Goal: Transaction & Acquisition: Obtain resource

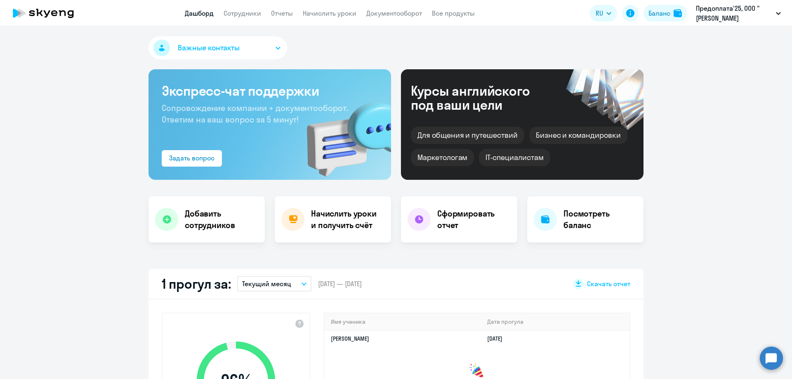
select select "30"
drag, startPoint x: 244, startPoint y: 7, endPoint x: 244, endPoint y: 12, distance: 5.0
click at [244, 8] on app-header "Дашборд Сотрудники Отчеты Начислить уроки Документооборот Все продукты Дашборд …" at bounding box center [396, 13] width 792 height 26
click at [244, 12] on link "Сотрудники" at bounding box center [243, 13] width 38 height 8
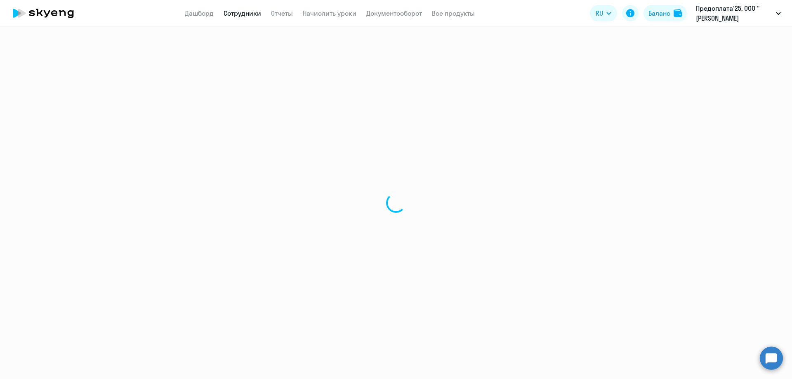
select select "30"
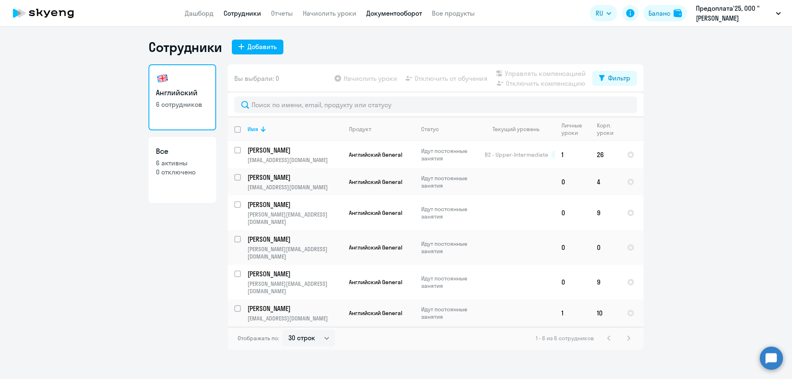
click at [412, 14] on link "Документооборот" at bounding box center [394, 13] width 56 height 8
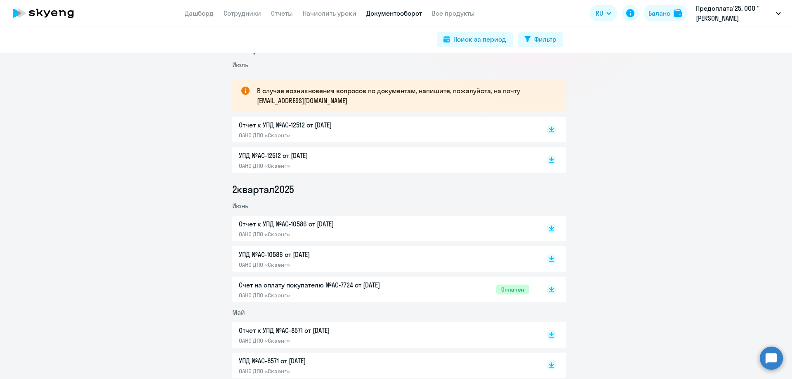
scroll to position [165, 0]
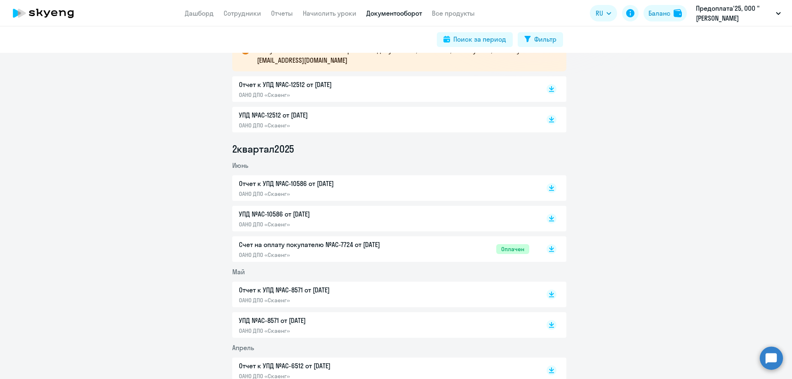
click at [294, 246] on p "Счет на оплату покупателю №AC-7724 от [DATE]" at bounding box center [325, 245] width 173 height 10
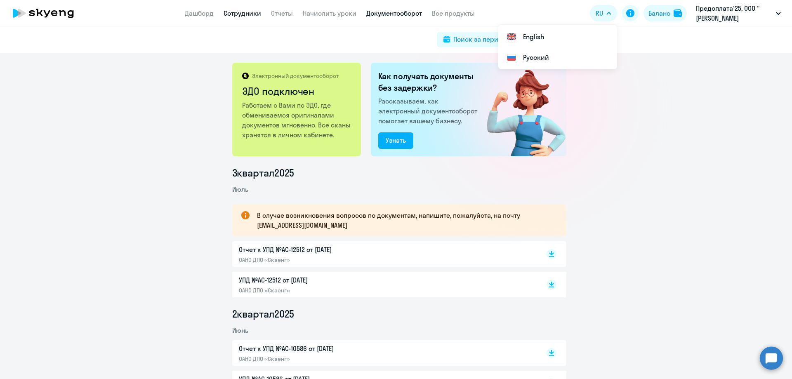
click at [246, 14] on link "Сотрудники" at bounding box center [243, 13] width 38 height 8
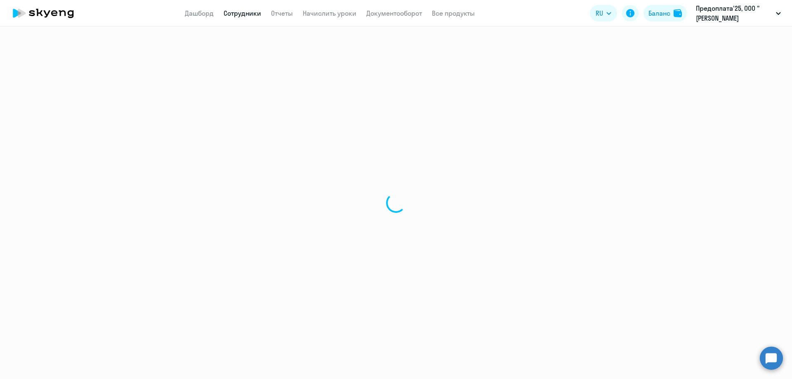
select select "30"
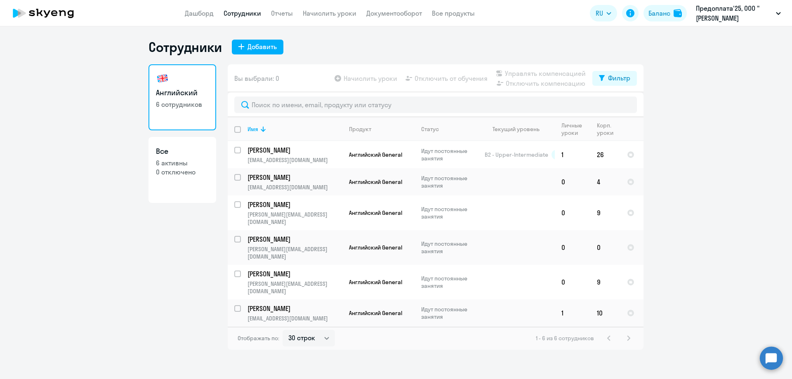
click at [738, 159] on ng-component "Сотрудники Добавить Английский 6 сотрудников Все 6 активны 0 отключено Вы выбра…" at bounding box center [396, 194] width 792 height 311
click at [400, 11] on link "Документооборот" at bounding box center [394, 13] width 56 height 8
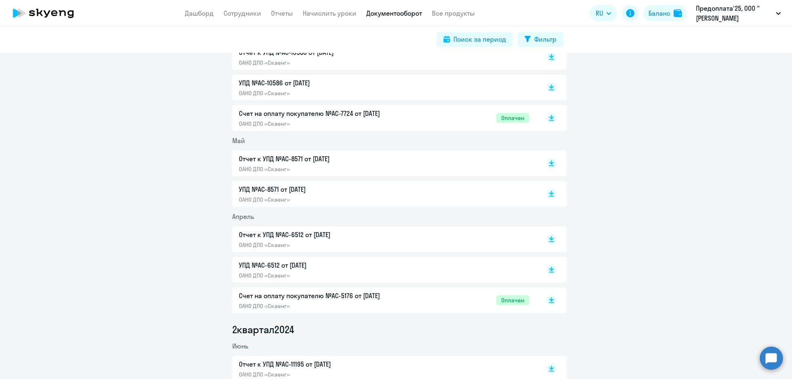
scroll to position [330, 0]
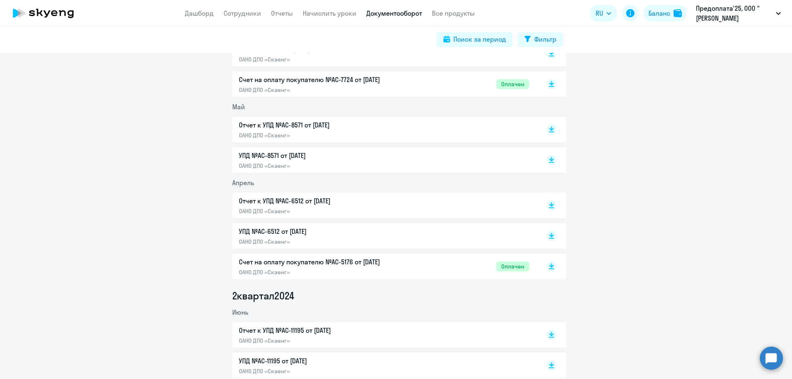
click at [282, 264] on p "Счет на оплату покупателю №AC-5176 от [DATE]" at bounding box center [325, 262] width 173 height 10
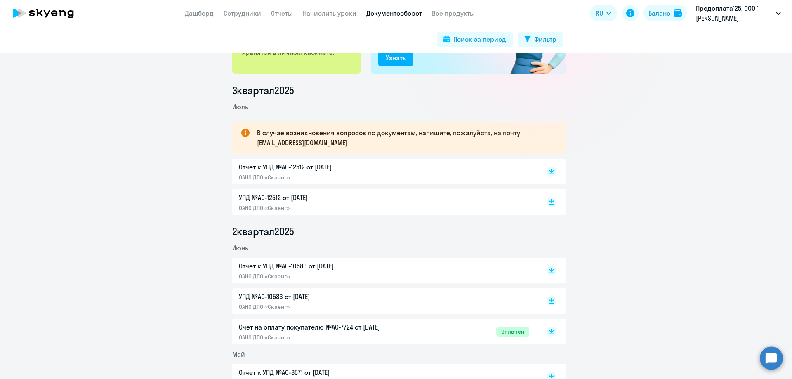
scroll to position [0, 0]
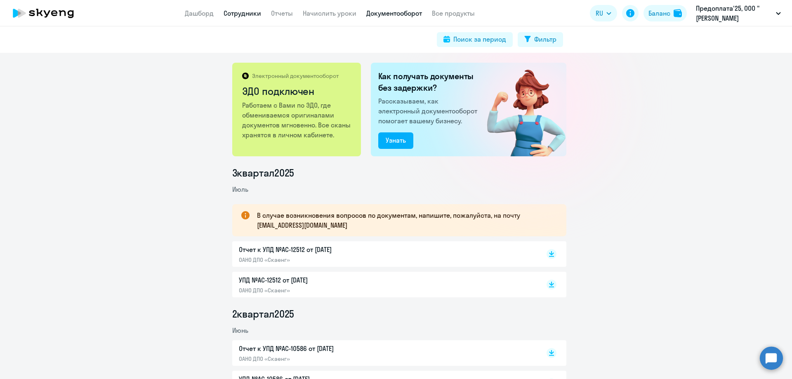
click at [232, 14] on link "Сотрудники" at bounding box center [243, 13] width 38 height 8
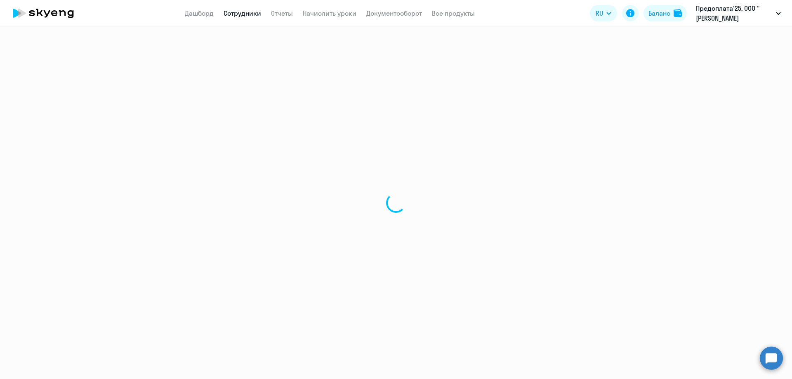
select select "30"
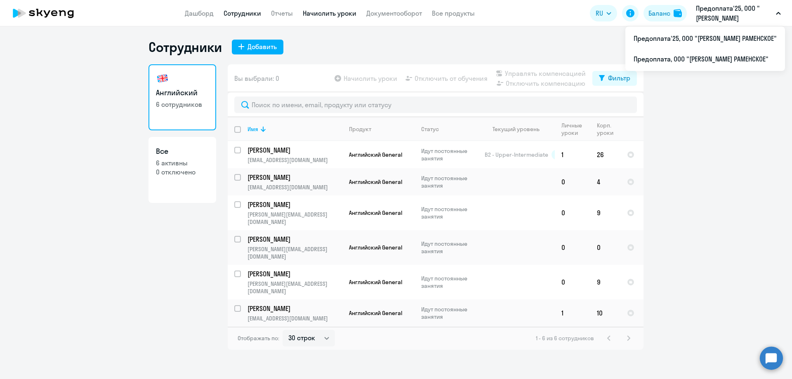
click at [317, 15] on link "Начислить уроки" at bounding box center [330, 13] width 54 height 8
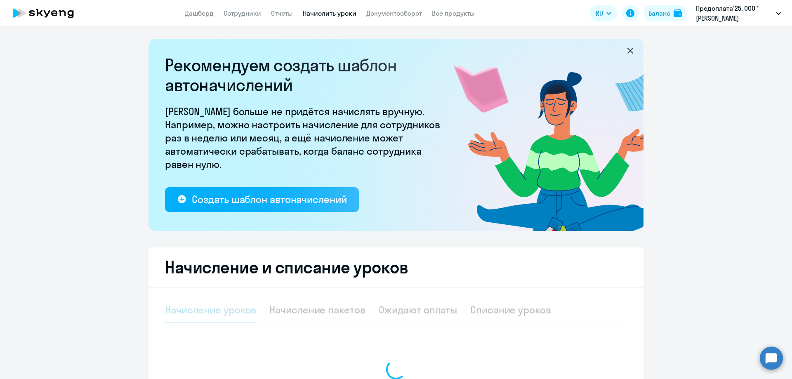
select select "10"
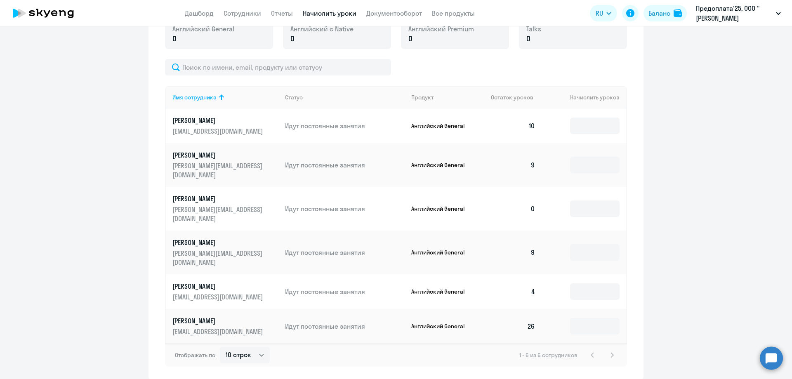
scroll to position [320, 0]
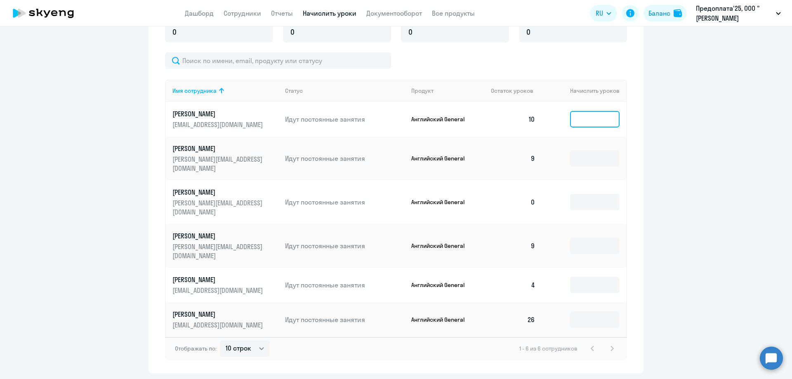
click at [588, 120] on input at bounding box center [594, 119] width 49 height 16
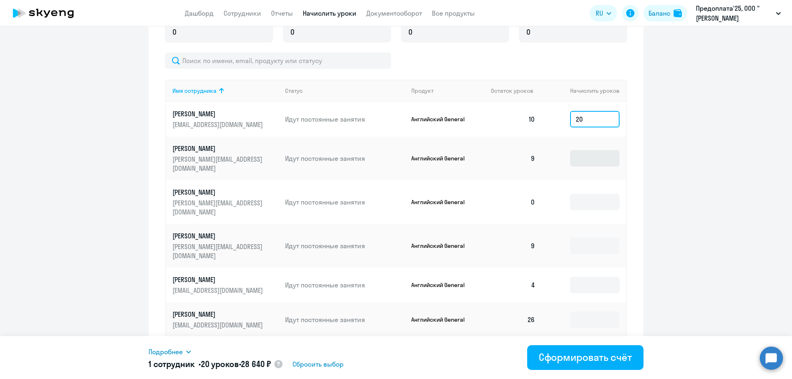
type input "20"
click at [595, 152] on input at bounding box center [594, 158] width 49 height 16
type input "20"
click at [588, 194] on input at bounding box center [594, 202] width 49 height 16
type input "20"
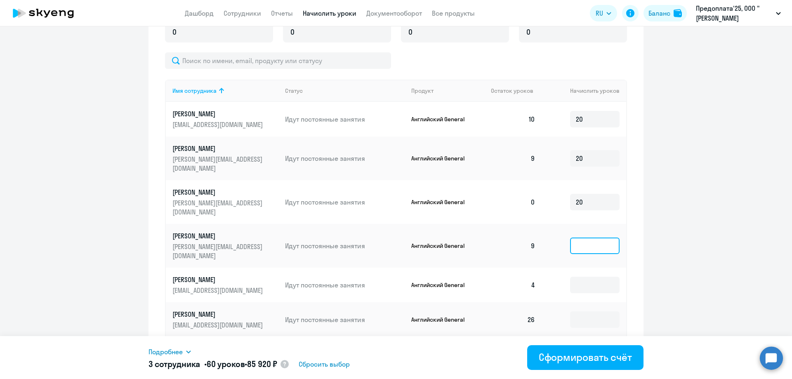
click at [586, 238] on input at bounding box center [594, 246] width 49 height 16
type input "20"
click at [592, 277] on input at bounding box center [594, 285] width 49 height 16
type input "20"
click at [662, 265] on ng-component "Рекомендуем создать шаблон автоначислений Уроки больше не придётся начислять вр…" at bounding box center [396, 46] width 792 height 654
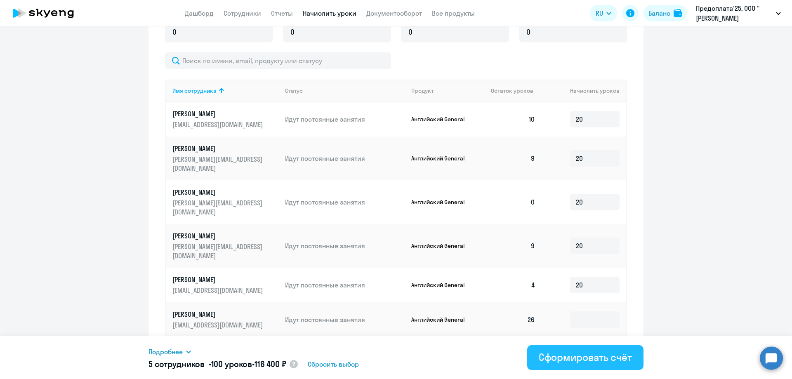
click at [571, 363] on div "Сформировать счёт" at bounding box center [585, 357] width 93 height 13
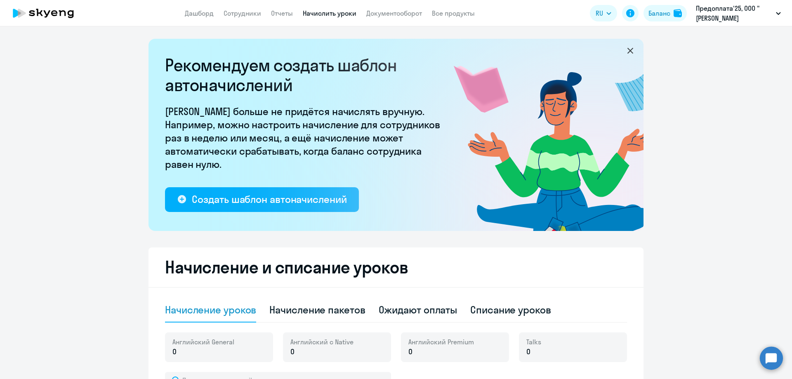
select select "10"
click at [378, 16] on link "Документооборот" at bounding box center [394, 13] width 56 height 8
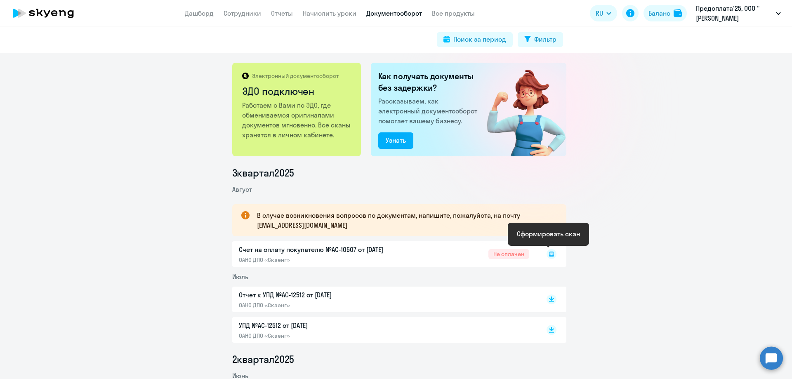
click at [549, 256] on icon at bounding box center [551, 254] width 5 height 5
click at [549, 255] on icon at bounding box center [551, 253] width 5 height 3
click at [537, 242] on div "Счет на оплату покупателю №AC-10507 от 27.08.2025 ОАНО ДПО «Скаенг» Не оплачен" at bounding box center [399, 254] width 334 height 26
click at [549, 252] on icon at bounding box center [551, 252] width 5 height 4
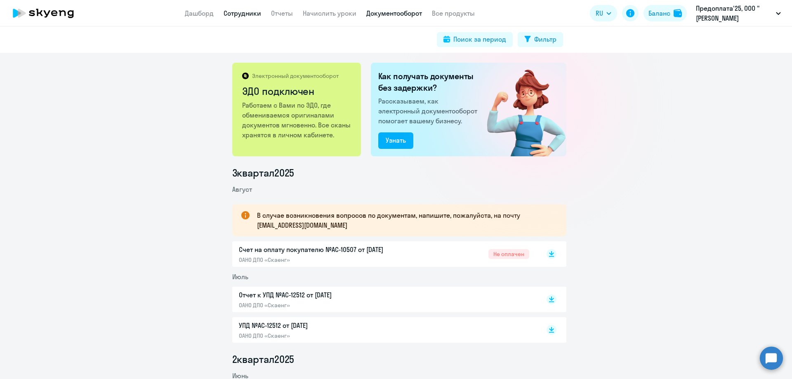
click at [248, 12] on link "Сотрудники" at bounding box center [243, 13] width 38 height 8
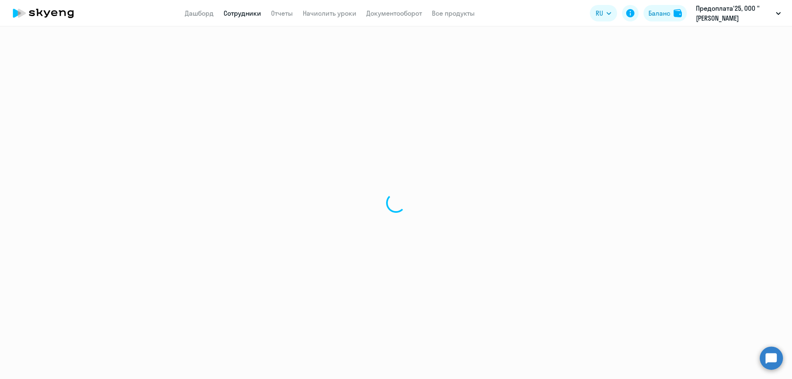
select select "30"
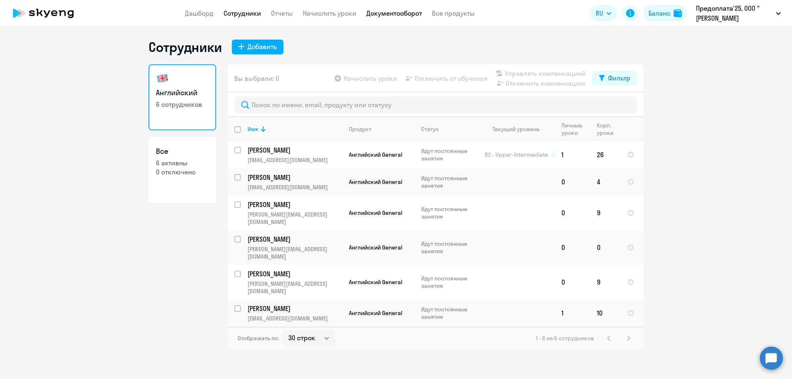
click at [396, 12] on link "Документооборот" at bounding box center [394, 13] width 56 height 8
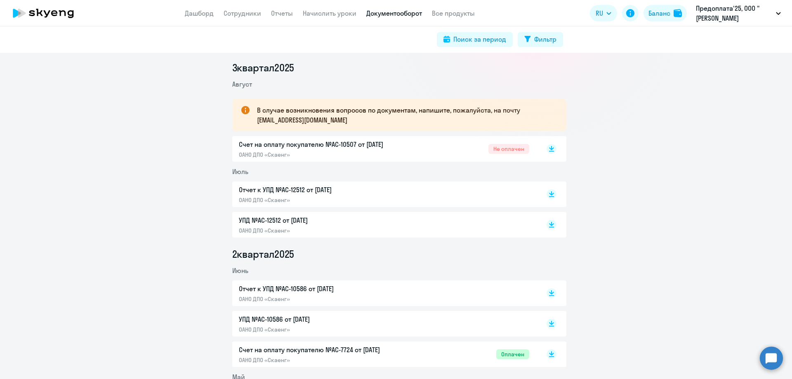
scroll to position [165, 0]
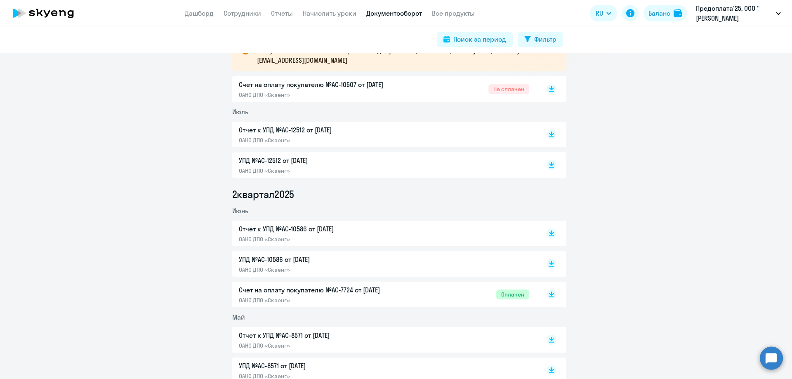
click at [266, 289] on p "Счет на оплату покупателю №AC-7724 от [DATE]" at bounding box center [325, 290] width 173 height 10
click at [256, 291] on p "Счет на оплату покупателю №AC-7724 от [DATE]" at bounding box center [325, 290] width 173 height 10
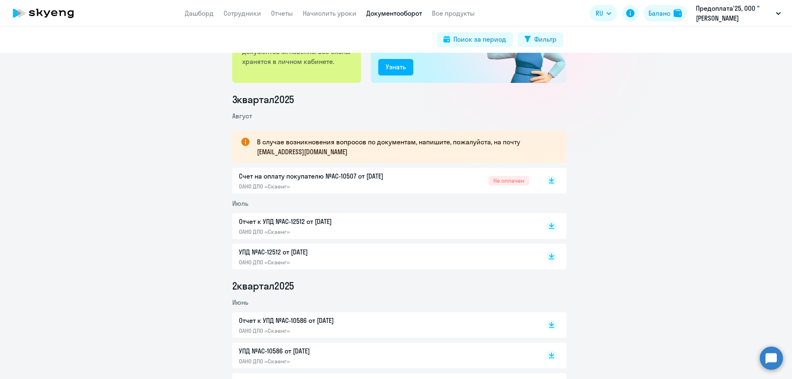
scroll to position [0, 0]
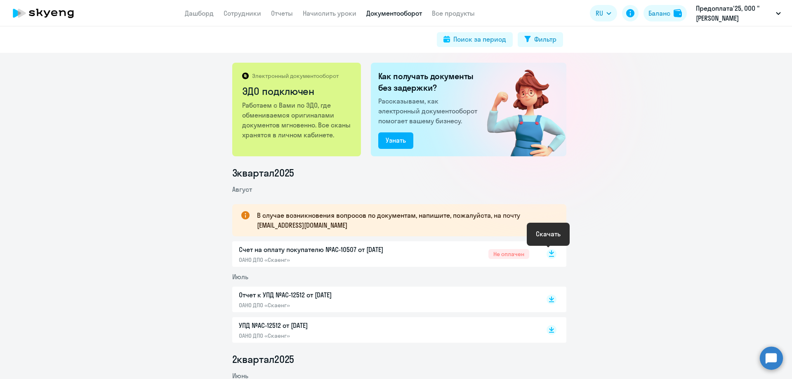
click at [549, 253] on icon at bounding box center [551, 252] width 5 height 4
click at [773, 359] on circle at bounding box center [771, 357] width 23 height 23
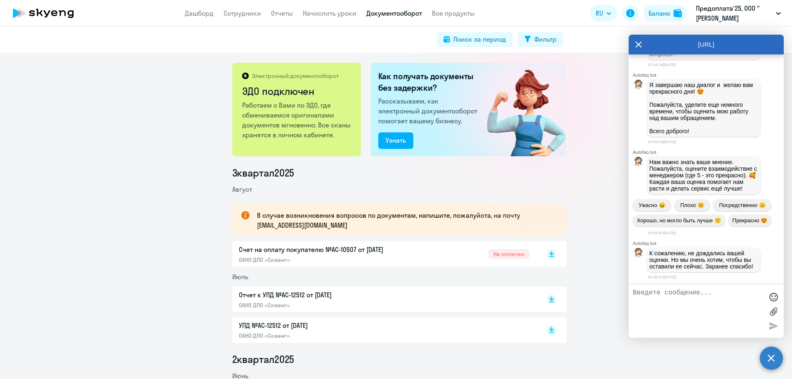
scroll to position [6698, 0]
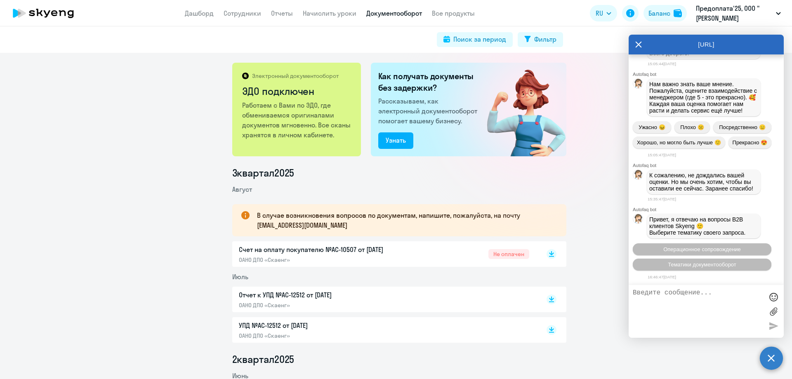
click at [655, 294] on textarea at bounding box center [698, 311] width 130 height 45
type textarea "Добрый день! Сформируйте, пожалуйста, счет №10507 от [DATE] с печатью"
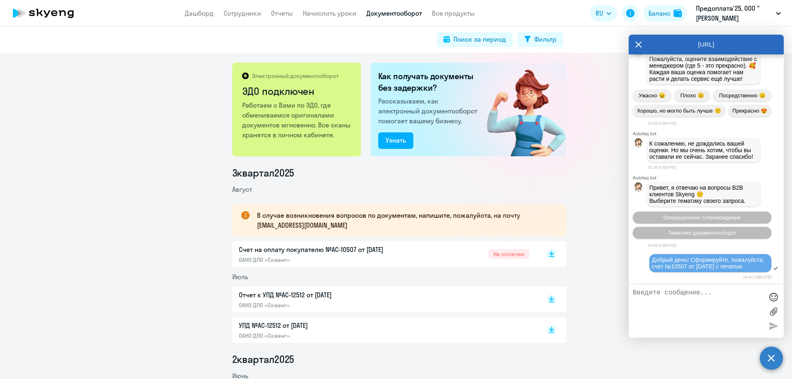
scroll to position [6801, 0]
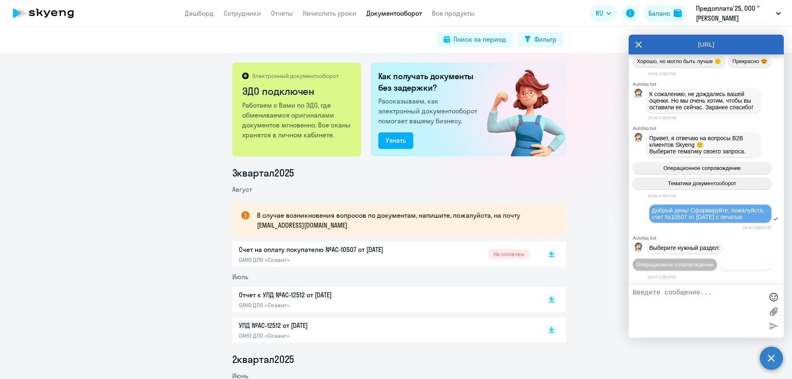
click at [724, 266] on span "Документооборот" at bounding box center [746, 265] width 44 height 6
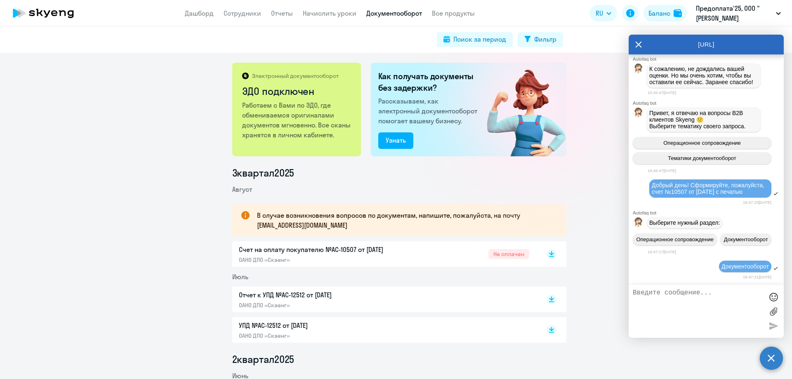
scroll to position [6937, 0]
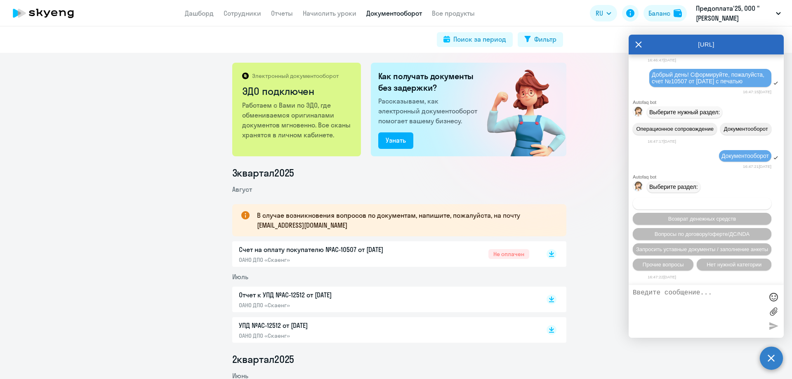
click at [723, 203] on span "Вопросы по оформлению бух.документов" at bounding box center [702, 203] width 104 height 6
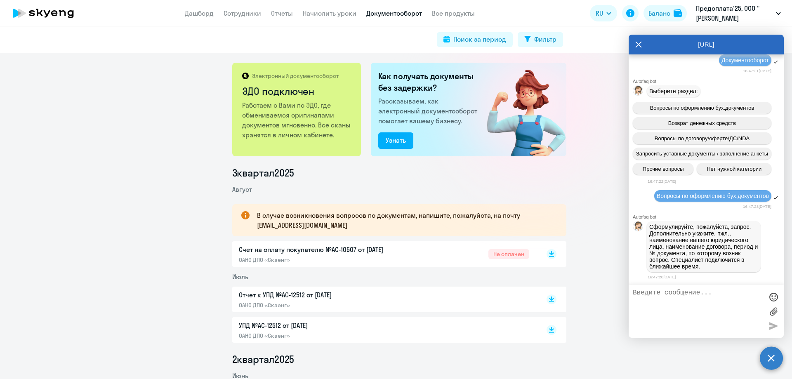
scroll to position [7039, 0]
click at [650, 294] on textarea at bounding box center [698, 311] width 130 height 45
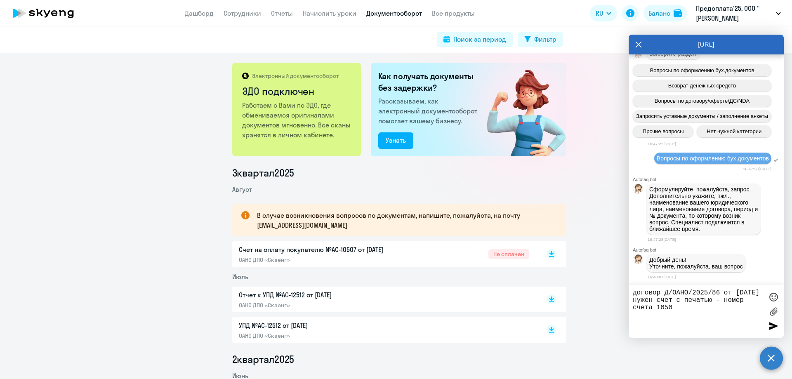
type textarea "договор Д/ОАНО/2025/86 от [DATE] нужен счет с печатью - номер счета 10507"
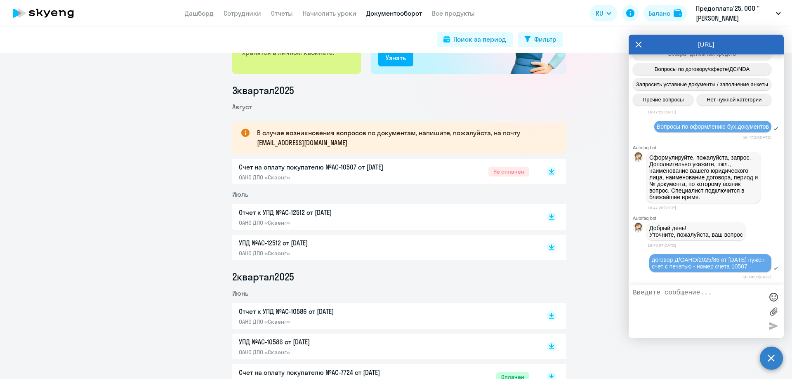
scroll to position [0, 0]
